Goal: Task Accomplishment & Management: Use online tool/utility

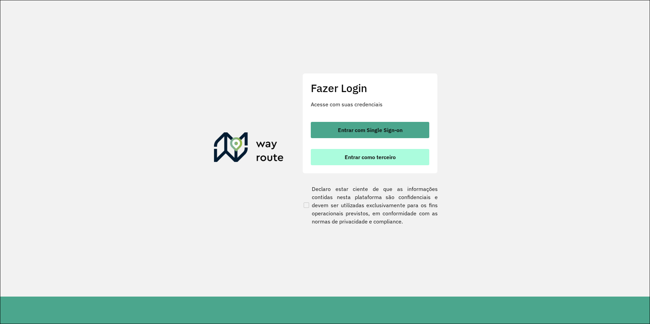
click at [368, 151] on button "Entrar como terceiro" at bounding box center [370, 157] width 119 height 16
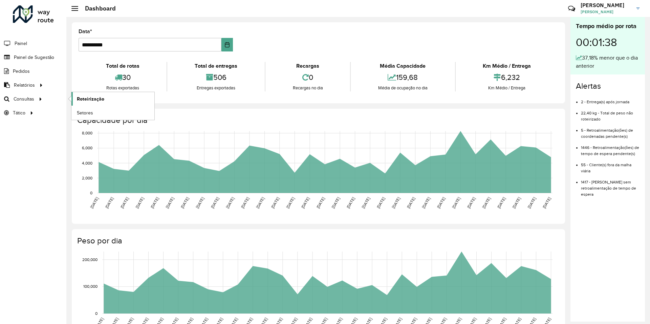
click at [98, 100] on span "Roteirização" at bounding box center [90, 99] width 27 height 7
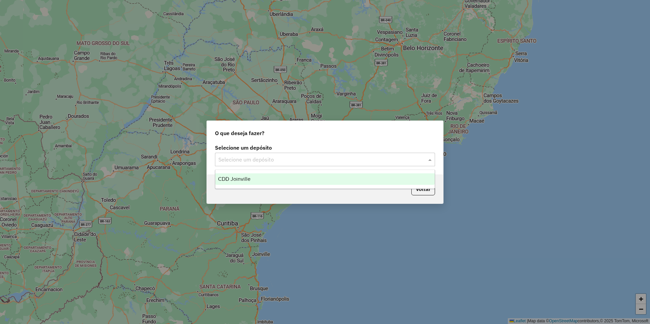
drag, startPoint x: 298, startPoint y: 162, endPoint x: 293, endPoint y: 172, distance: 11.1
click at [297, 163] on input "text" at bounding box center [319, 160] width 200 height 8
click at [283, 173] on div "CDD Joinville" at bounding box center [325, 179] width 220 height 12
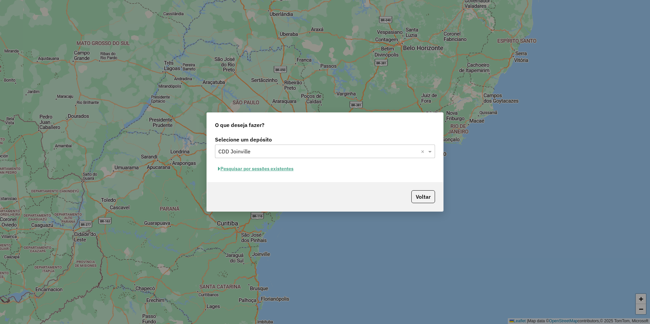
click at [263, 169] on button "Pesquisar por sessões existentes" at bounding box center [256, 169] width 82 height 11
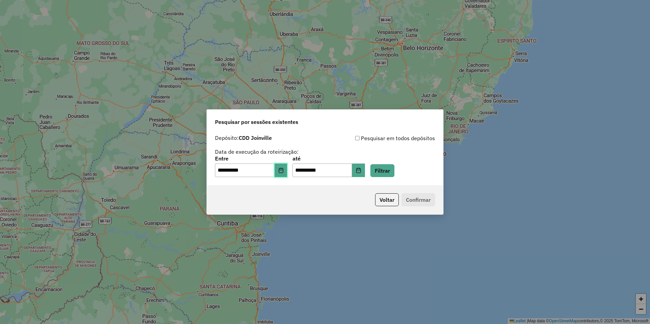
click at [283, 171] on icon "Choose Date" at bounding box center [280, 170] width 5 height 5
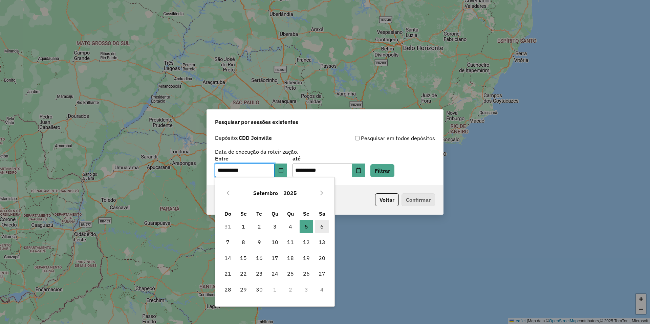
click at [321, 228] on span "6" at bounding box center [322, 227] width 14 height 14
type input "**********"
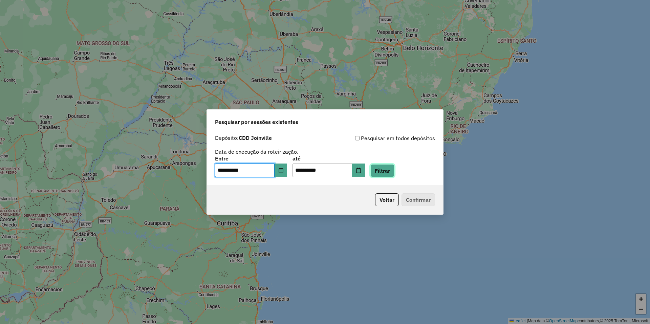
click at [395, 174] on button "Filtrar" at bounding box center [383, 170] width 24 height 13
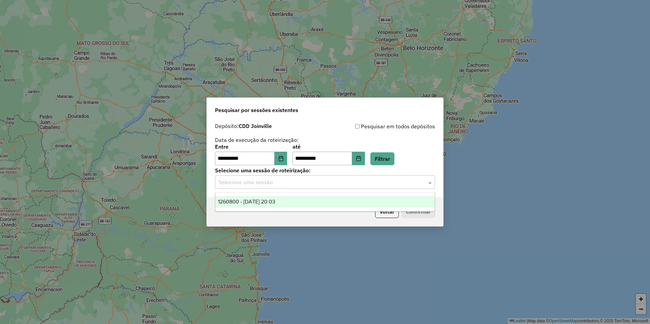
click at [293, 185] on input "text" at bounding box center [319, 183] width 200 height 8
click at [275, 201] on span "1260800 - 06/09/2025 20:03" at bounding box center [246, 202] width 57 height 6
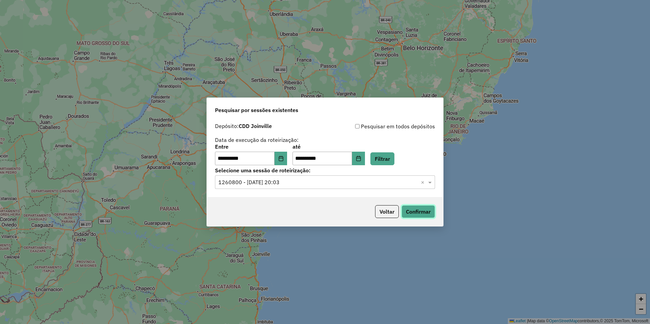
click at [424, 215] on button "Confirmar" at bounding box center [419, 211] width 34 height 13
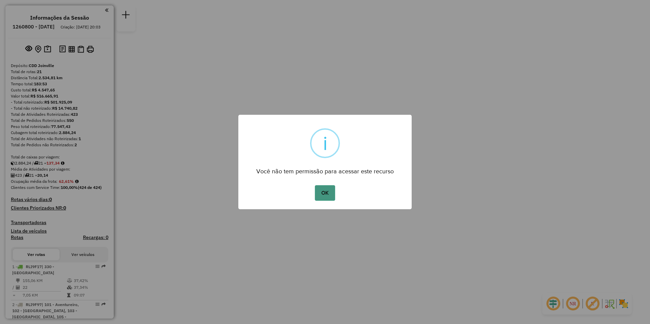
click at [324, 193] on button "OK" at bounding box center [325, 193] width 20 height 16
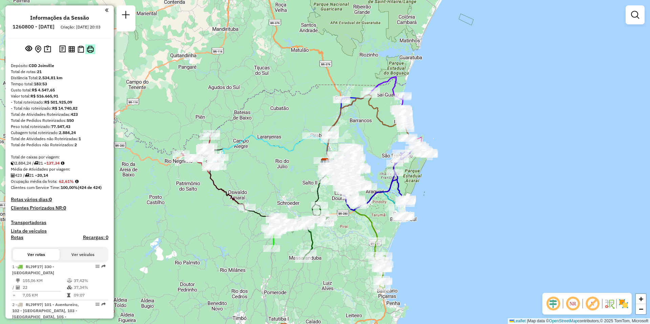
click at [91, 53] on img at bounding box center [90, 49] width 7 height 7
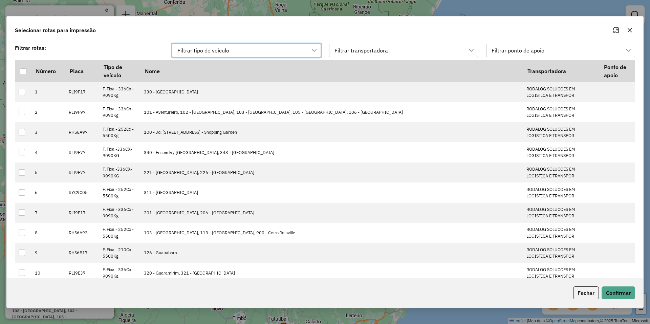
scroll to position [5, 31]
click at [619, 297] on button "Confirmar" at bounding box center [619, 293] width 34 height 13
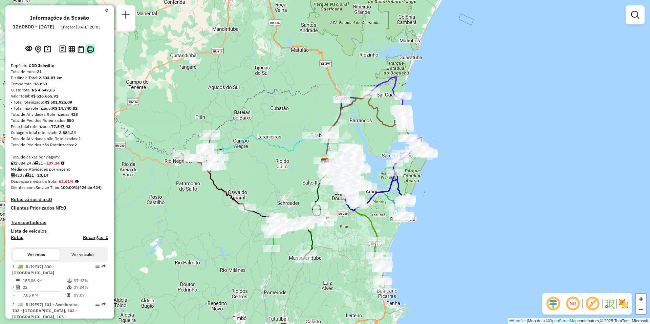
click at [88, 53] on img at bounding box center [90, 49] width 7 height 7
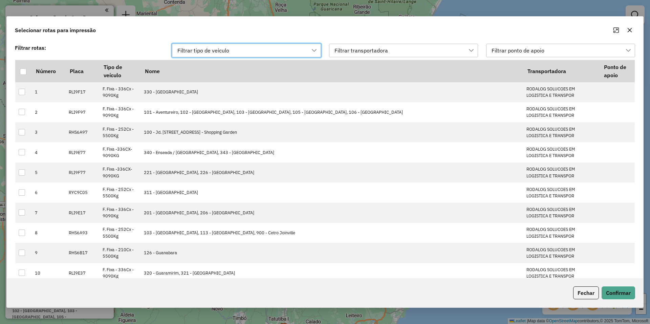
click at [438, 53] on div "Filtrar transportadora" at bounding box center [398, 50] width 133 height 13
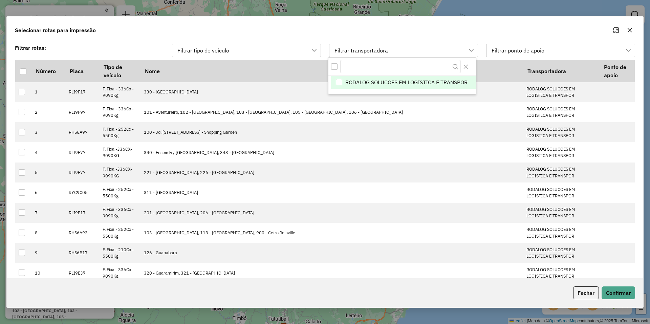
click at [364, 82] on span "RODALOG SOLUCOES EM LOGISTICA E TRANSPOR" at bounding box center [407, 82] width 122 height 8
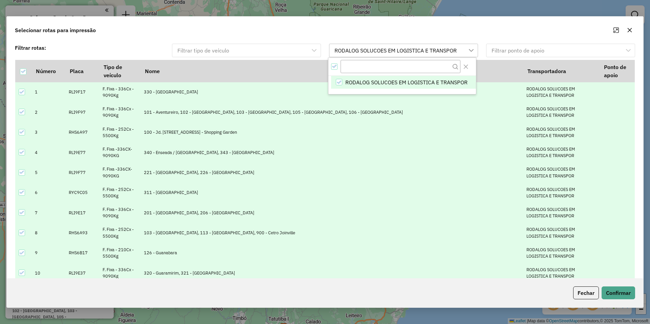
click at [561, 32] on div "Selecionar rotas para impressão" at bounding box center [325, 29] width 637 height 24
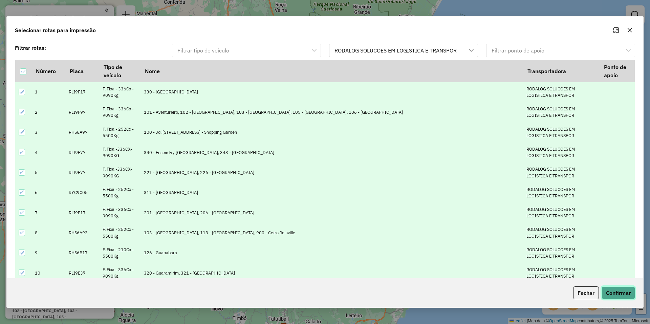
click at [626, 290] on button "Confirmar" at bounding box center [619, 293] width 34 height 13
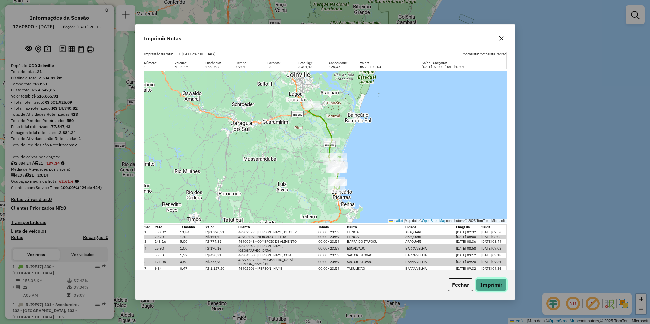
click at [491, 287] on button "Imprimir" at bounding box center [491, 284] width 31 height 13
